Goal: Navigation & Orientation: Find specific page/section

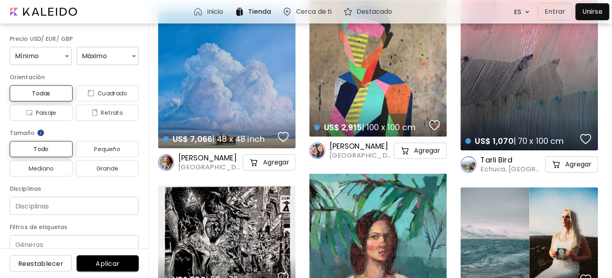
scroll to position [852, 0]
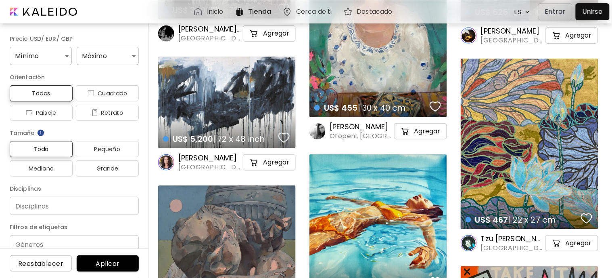
click at [312, 5] on div "Cerca de ti" at bounding box center [309, 11] width 61 height 19
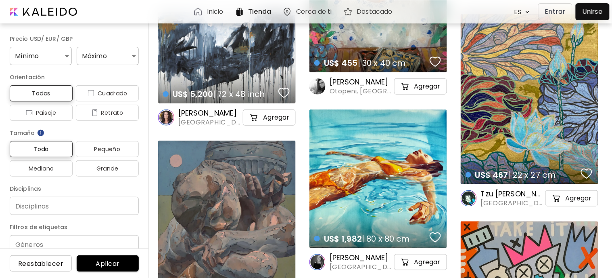
click at [320, 4] on div "Cerca de ti" at bounding box center [309, 11] width 61 height 19
click at [313, 13] on h6 "Cerca de ti" at bounding box center [314, 11] width 36 height 6
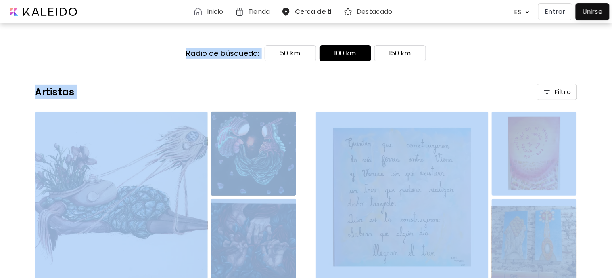
click at [26, 52] on div "Radio de búsqueda: 50 km 100 km 150 km" at bounding box center [306, 53] width 612 height 16
click at [26, 50] on div "Radio de búsqueda: 50 km 100 km 150 km" at bounding box center [306, 53] width 612 height 16
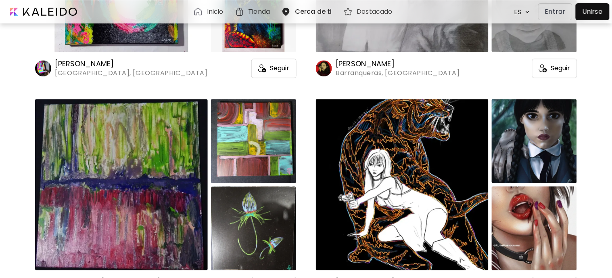
scroll to position [538, 0]
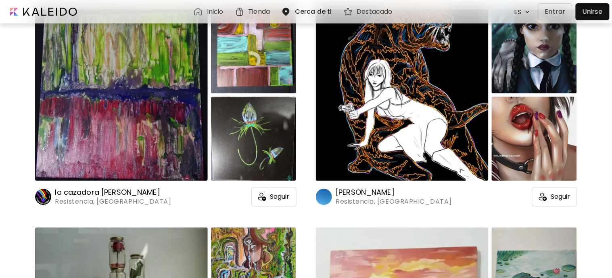
click at [121, 99] on img at bounding box center [121, 94] width 173 height 171
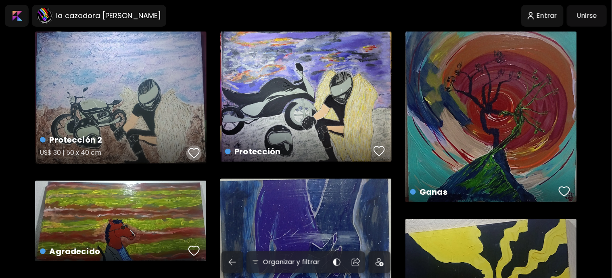
click at [191, 157] on div "button" at bounding box center [194, 153] width 11 height 12
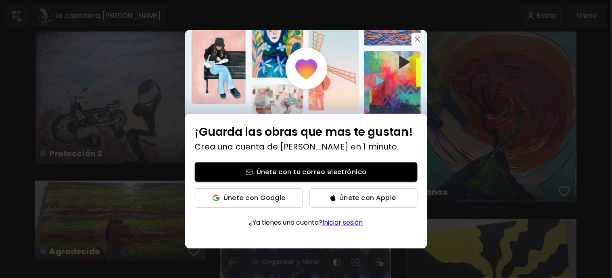
click at [292, 176] on span "Únete con tu correo electrónico" at bounding box center [306, 172] width 210 height 8
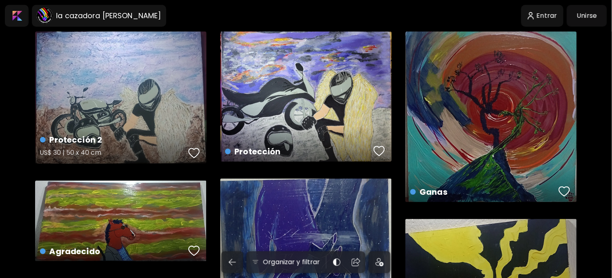
click at [194, 151] on div "button" at bounding box center [194, 153] width 11 height 12
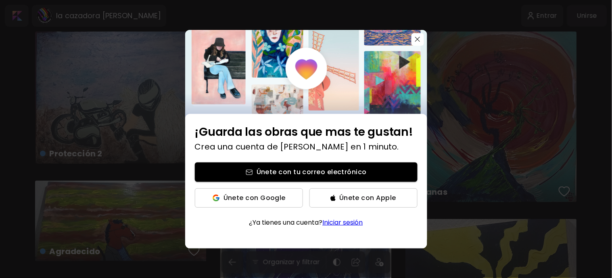
click at [338, 218] on link "Iniciar sesión" at bounding box center [343, 222] width 40 height 9
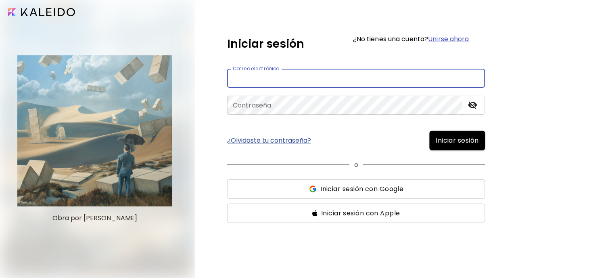
click at [300, 74] on input "email" at bounding box center [356, 78] width 258 height 19
type input "**********"
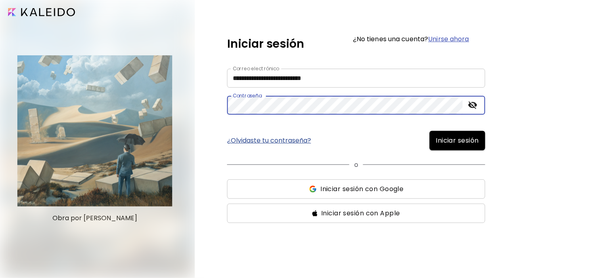
click at [477, 142] on span "Iniciar sesión" at bounding box center [457, 141] width 43 height 10
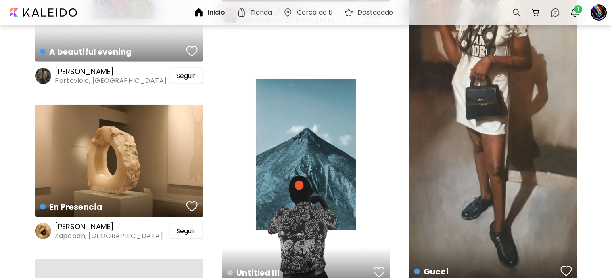
scroll to position [2601, 0]
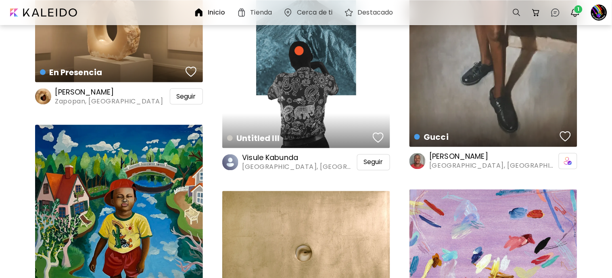
click at [216, 10] on h6 "Inicio" at bounding box center [217, 12] width 18 height 6
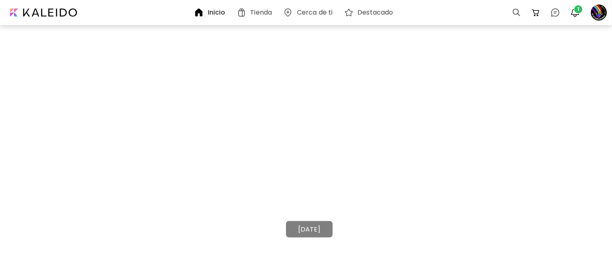
scroll to position [0, 0]
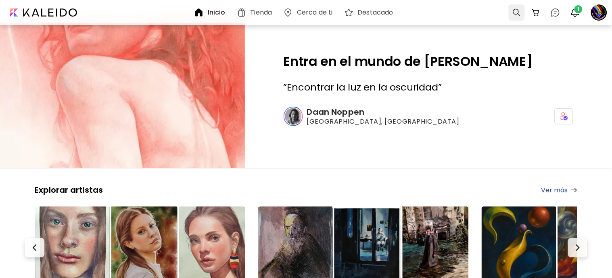
click at [516, 14] on div at bounding box center [517, 12] width 16 height 16
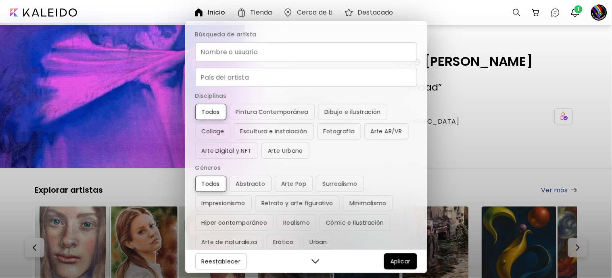
click at [332, 47] on input "Nombre o usuario" at bounding box center [306, 51] width 222 height 19
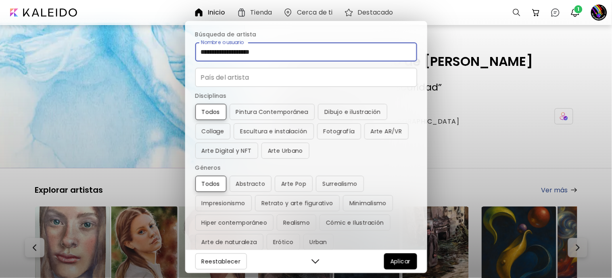
type input "**********"
click at [339, 81] on input "País del artista" at bounding box center [306, 77] width 222 height 19
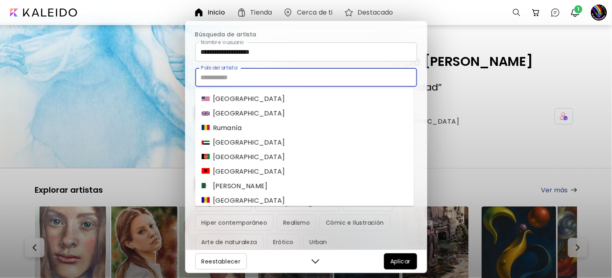
scroll to position [45, 0]
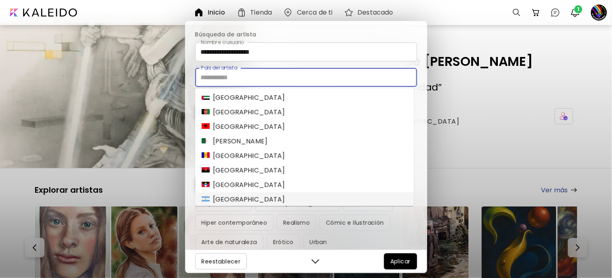
click at [295, 196] on li "[GEOGRAPHIC_DATA]" at bounding box center [304, 199] width 219 height 15
type input "*********"
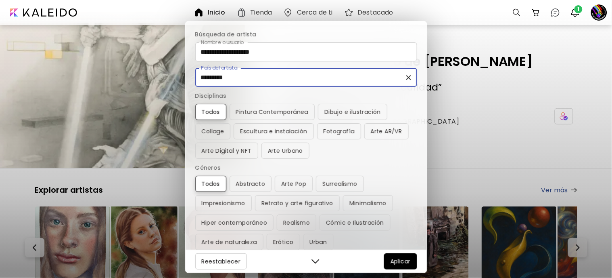
click at [406, 257] on span "Aplicar" at bounding box center [401, 261] width 20 height 10
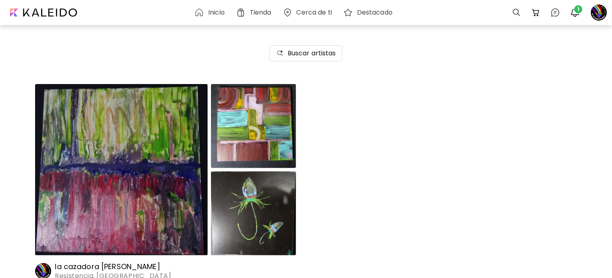
click at [150, 149] on img at bounding box center [121, 169] width 173 height 171
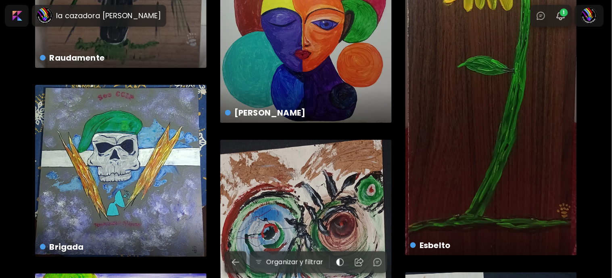
scroll to position [987, 0]
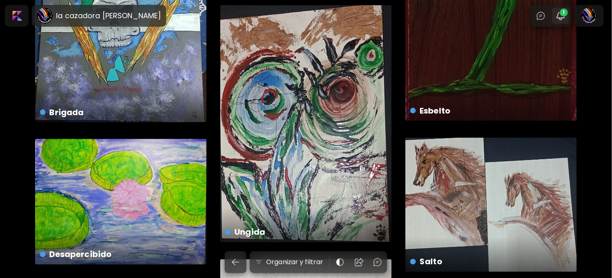
click at [566, 10] on span "1" at bounding box center [564, 12] width 8 height 8
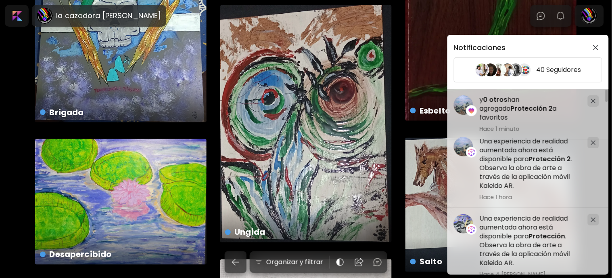
click at [598, 46] on img "button" at bounding box center [596, 48] width 6 height 6
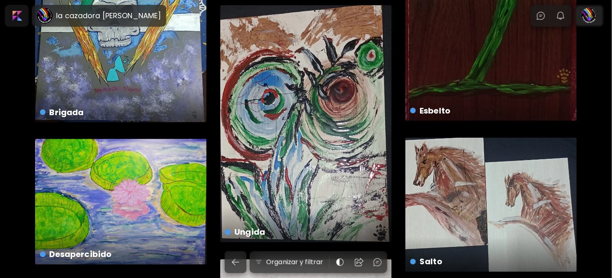
click at [585, 21] on div at bounding box center [590, 15] width 26 height 19
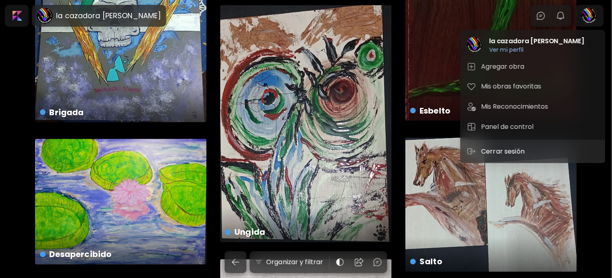
click at [511, 150] on p "Cerrar sesión" at bounding box center [505, 152] width 46 height 10
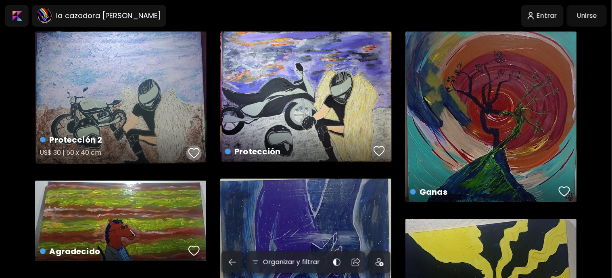
click at [193, 155] on div "button" at bounding box center [194, 153] width 11 height 12
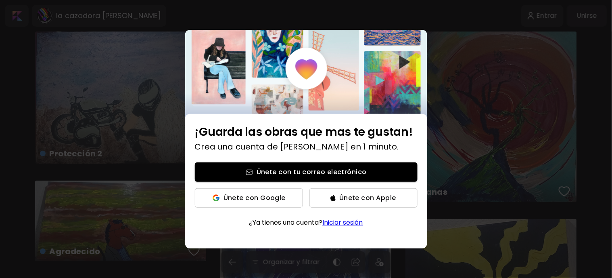
click at [416, 40] on img "button" at bounding box center [417, 39] width 5 height 5
